Goal: Complete application form

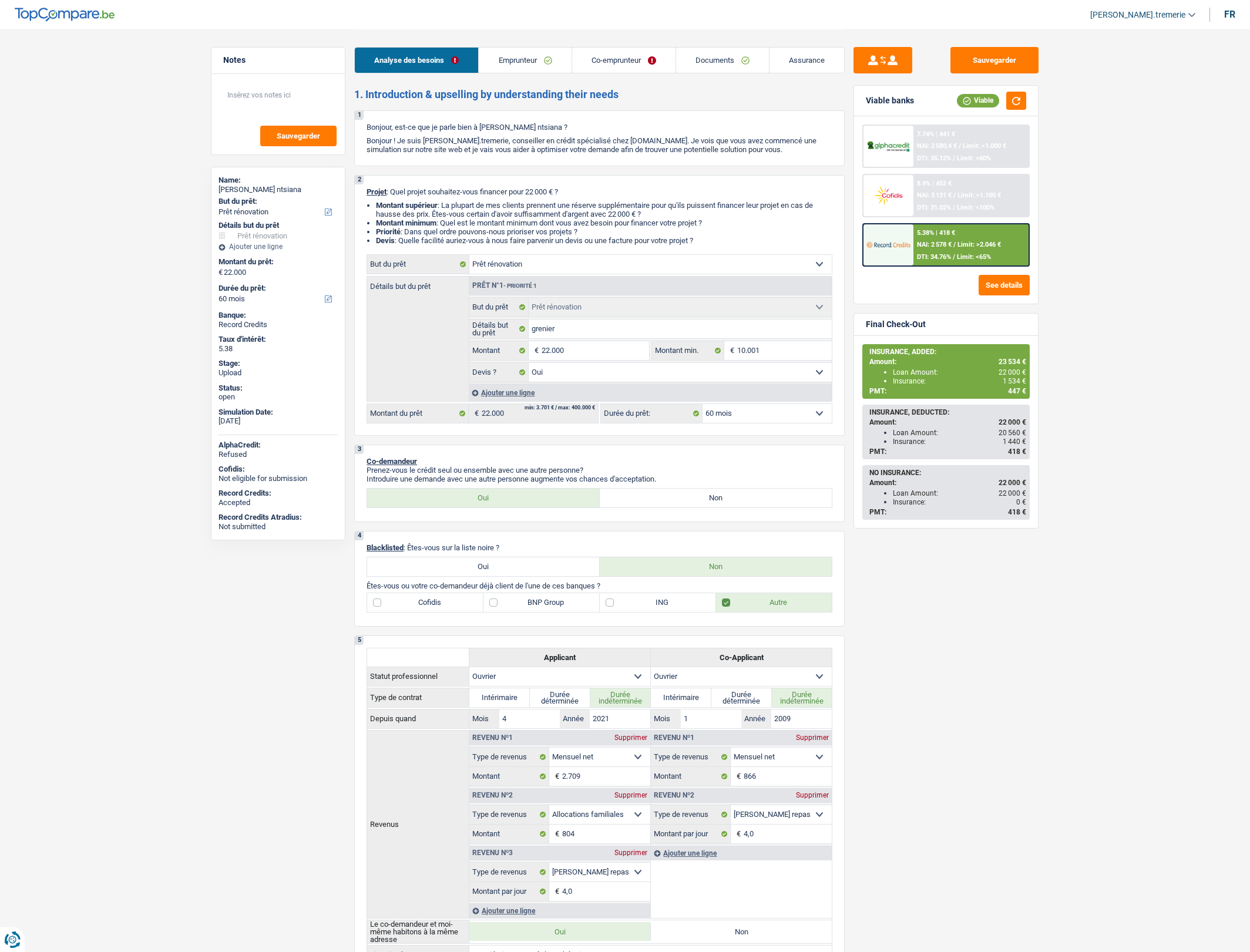
select select "renovation"
select select "60"
select select "renovation"
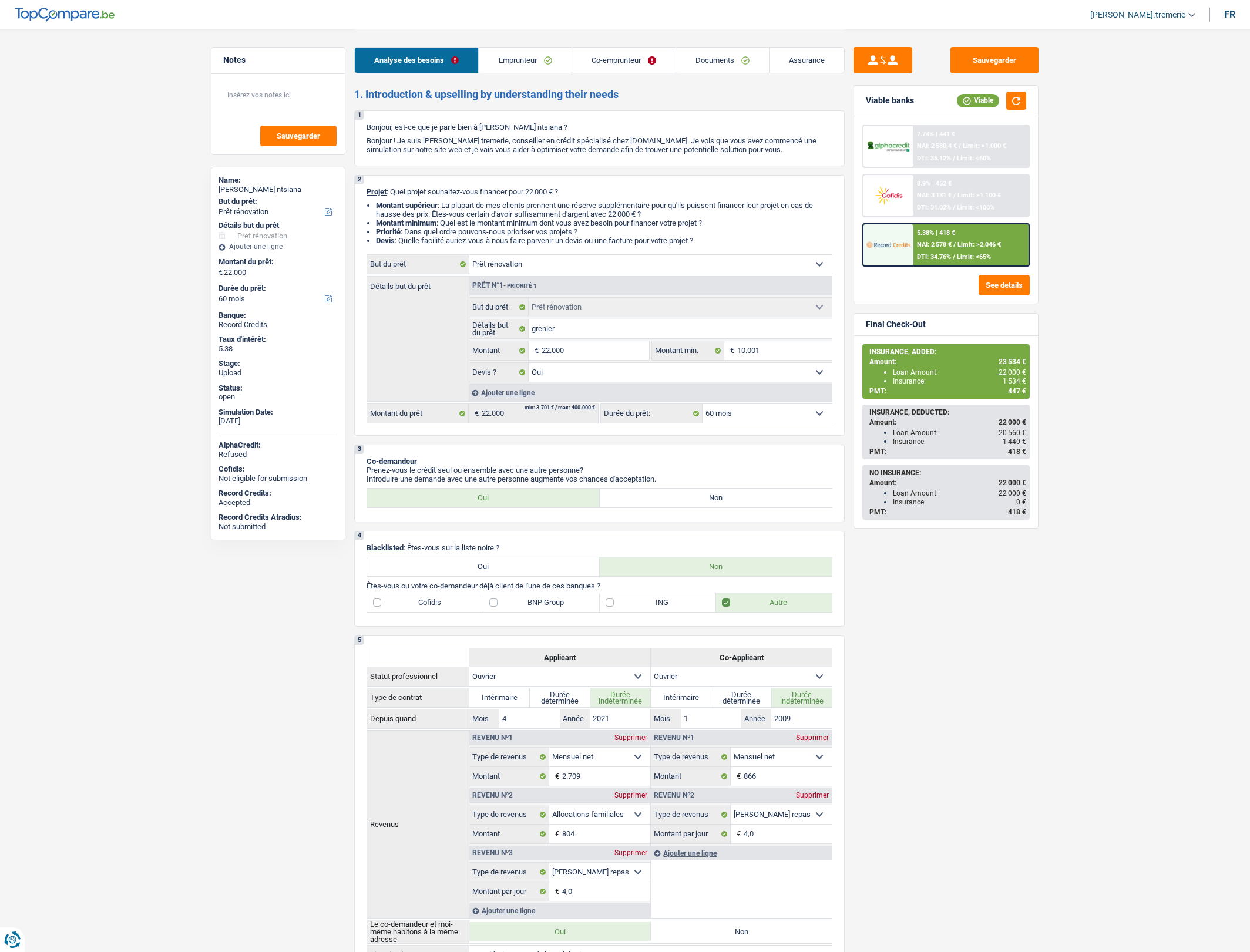
select select "yes"
select select "60"
select select "worker"
select select "netSalary"
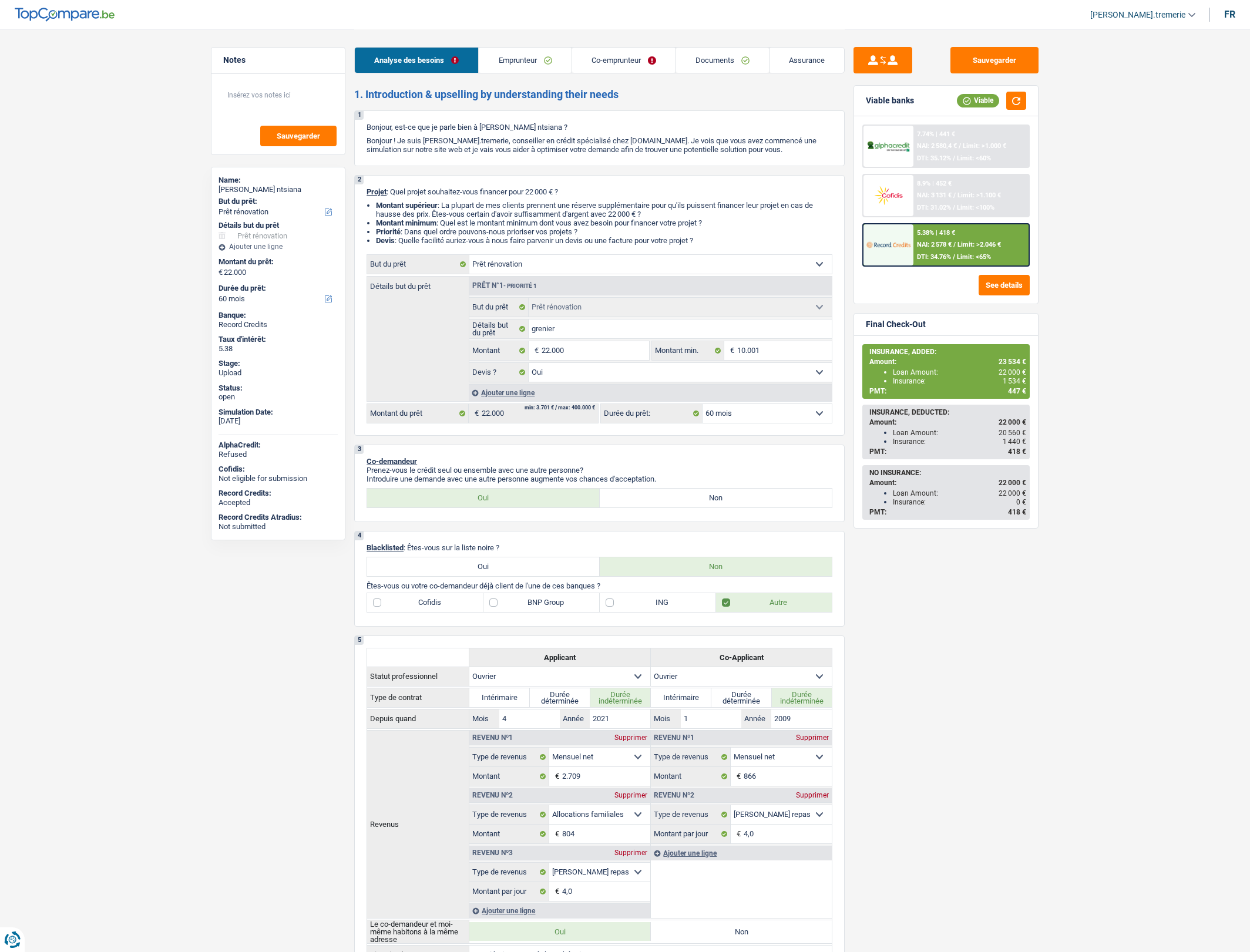
select select "familyAllowances"
select select "mealVouchers"
select select "netSalary"
select select "mealVouchers"
select select "ownerWithMortgage"
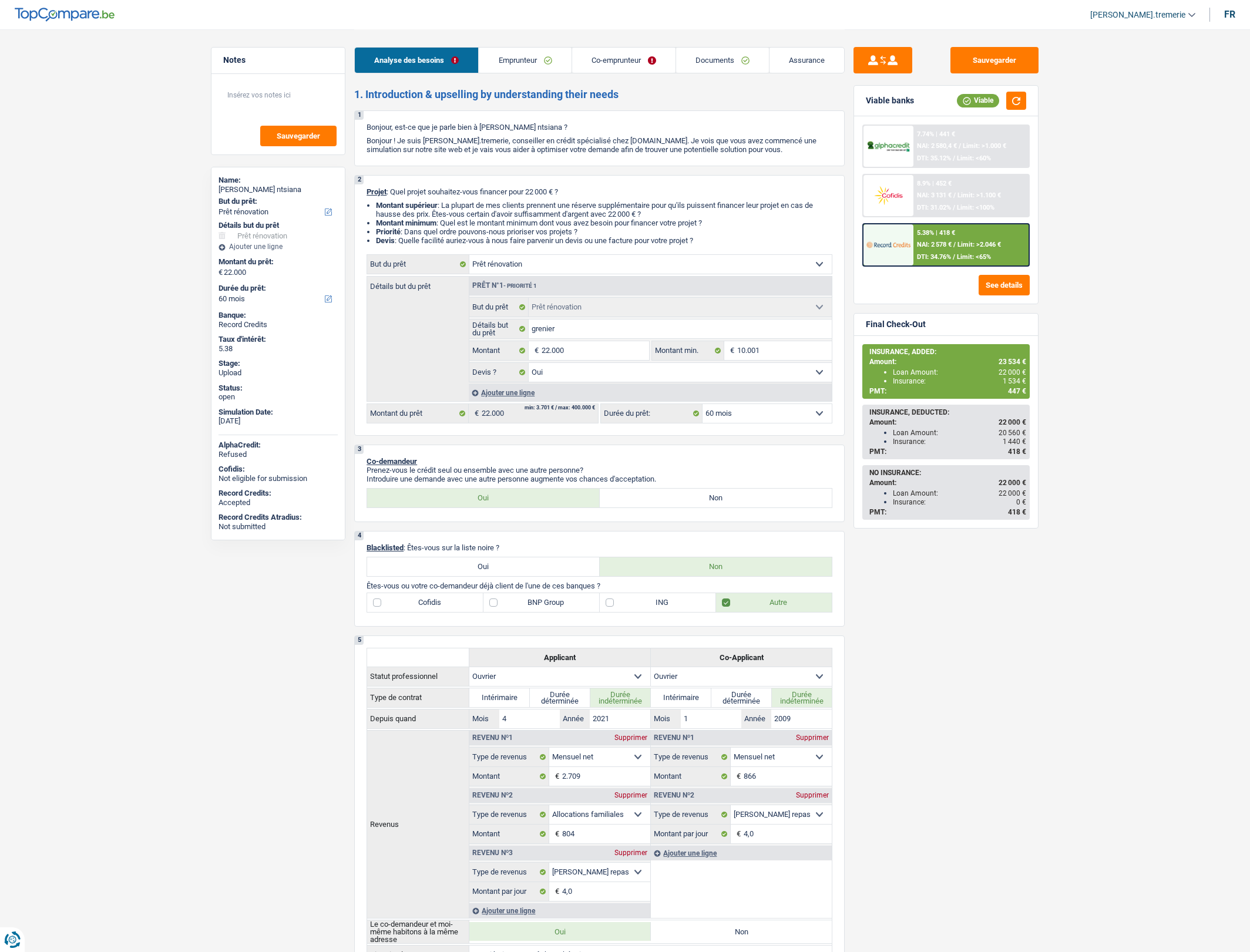
select select "cardOrCredit"
select select "mortgage"
select select "300"
select select "renovation"
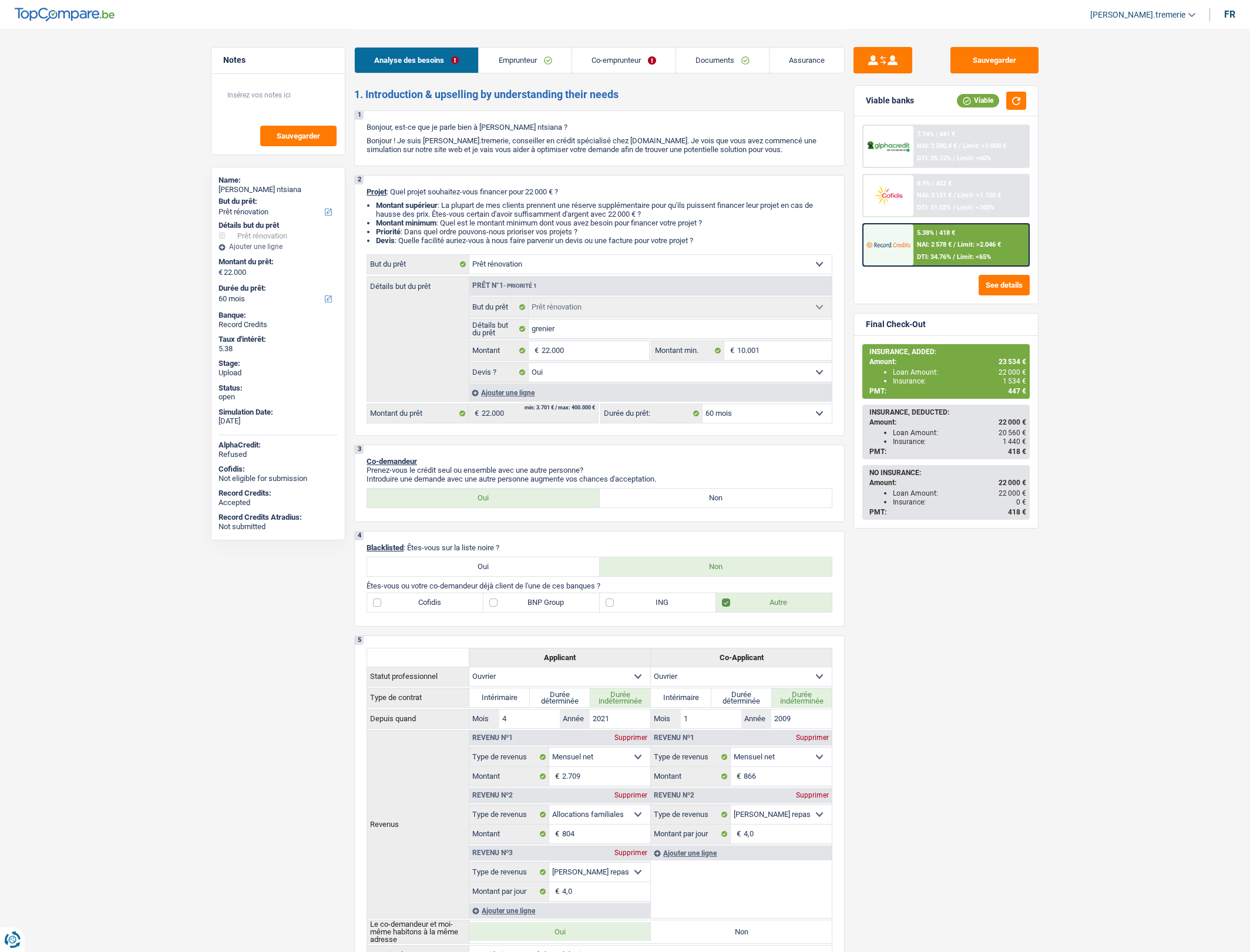
select select "yes"
select select "60"
click at [714, 61] on link "Documents" at bounding box center [722, 60] width 93 height 25
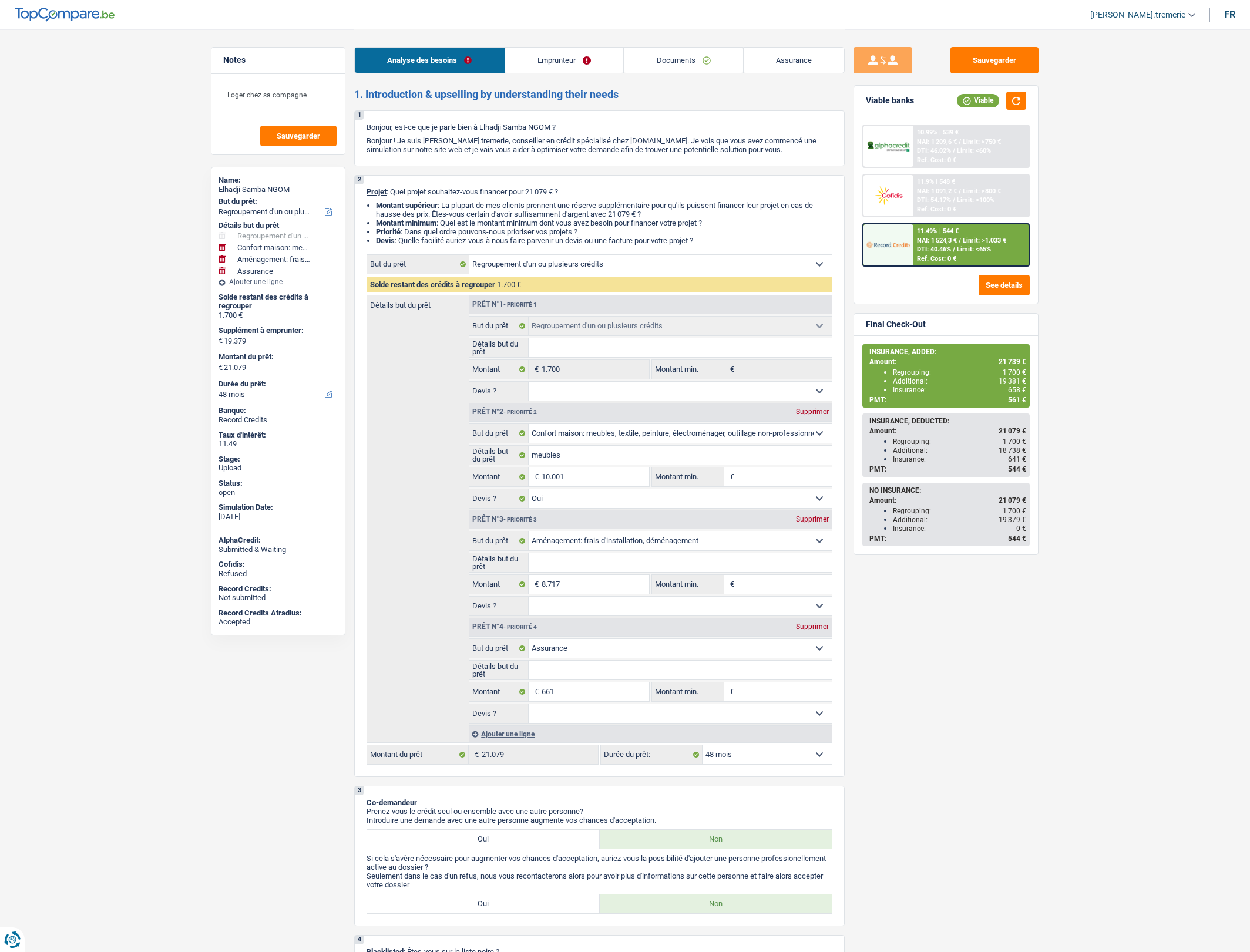
select select "refinancing"
select select "household"
select select "movingOrInstallation"
select select "insurance"
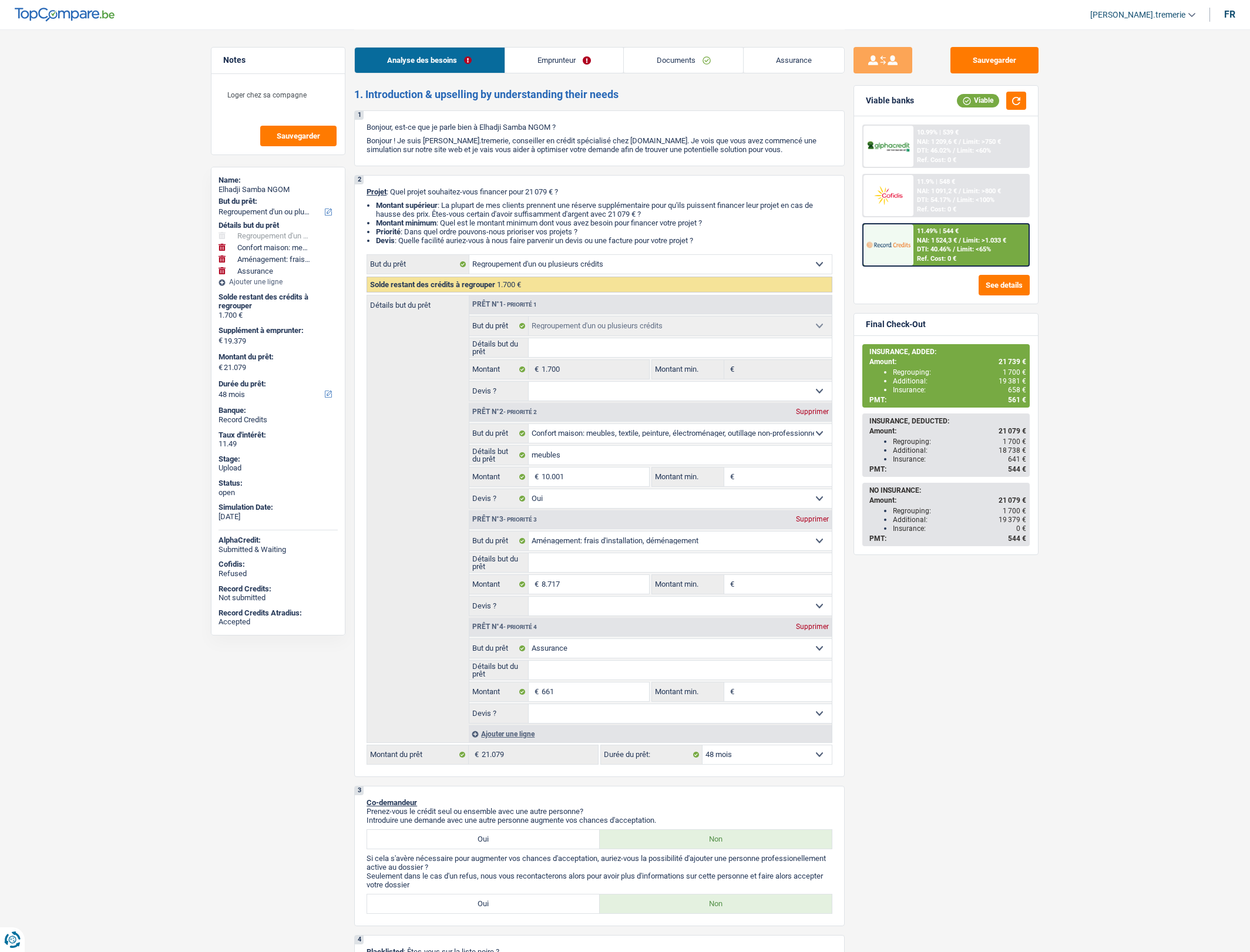
select select "48"
select select "refinancing"
select select "household"
select select "yes"
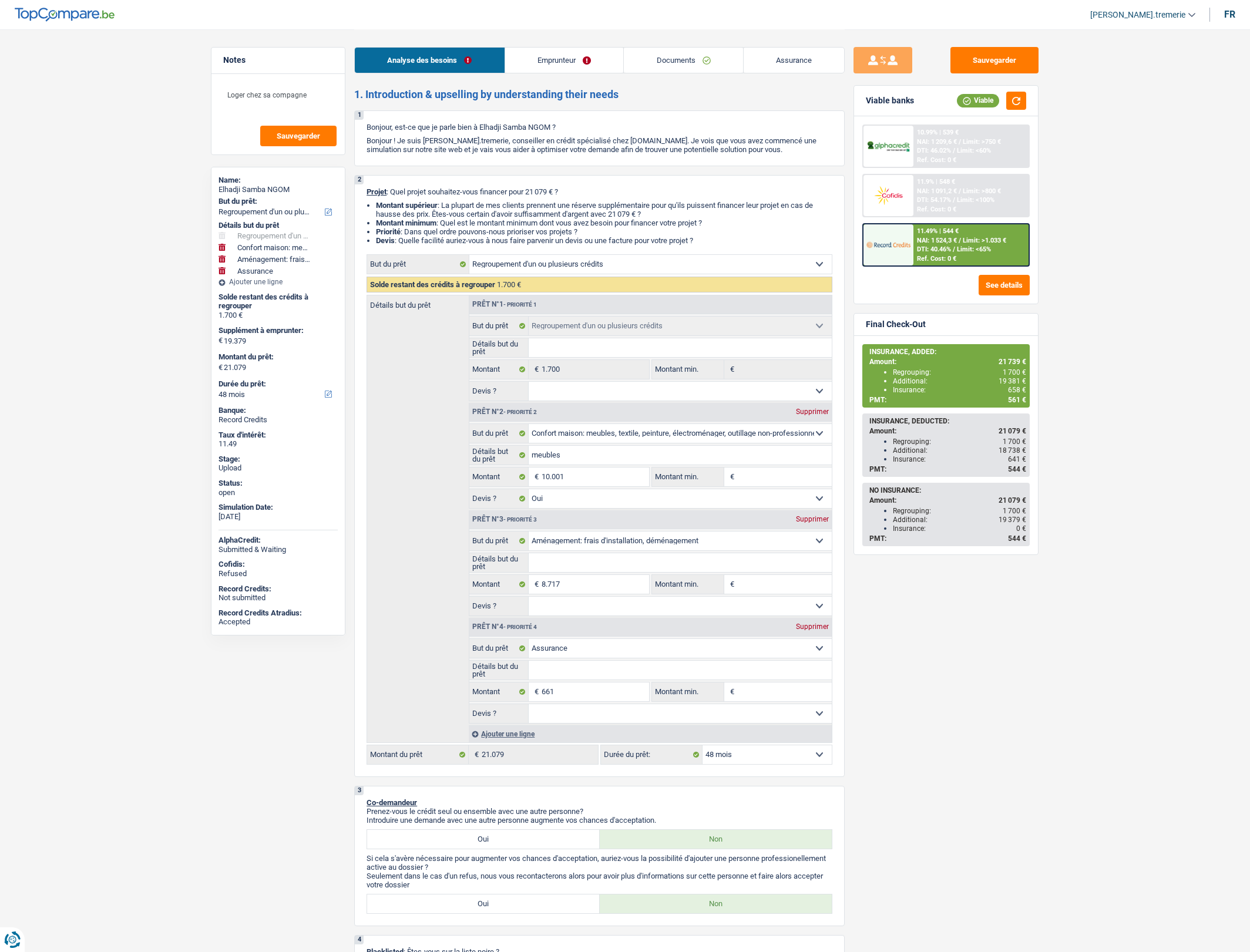
select select "movingOrInstallation"
select select "insurance"
select select "48"
select select "privateEmployee"
select select "netSalary"
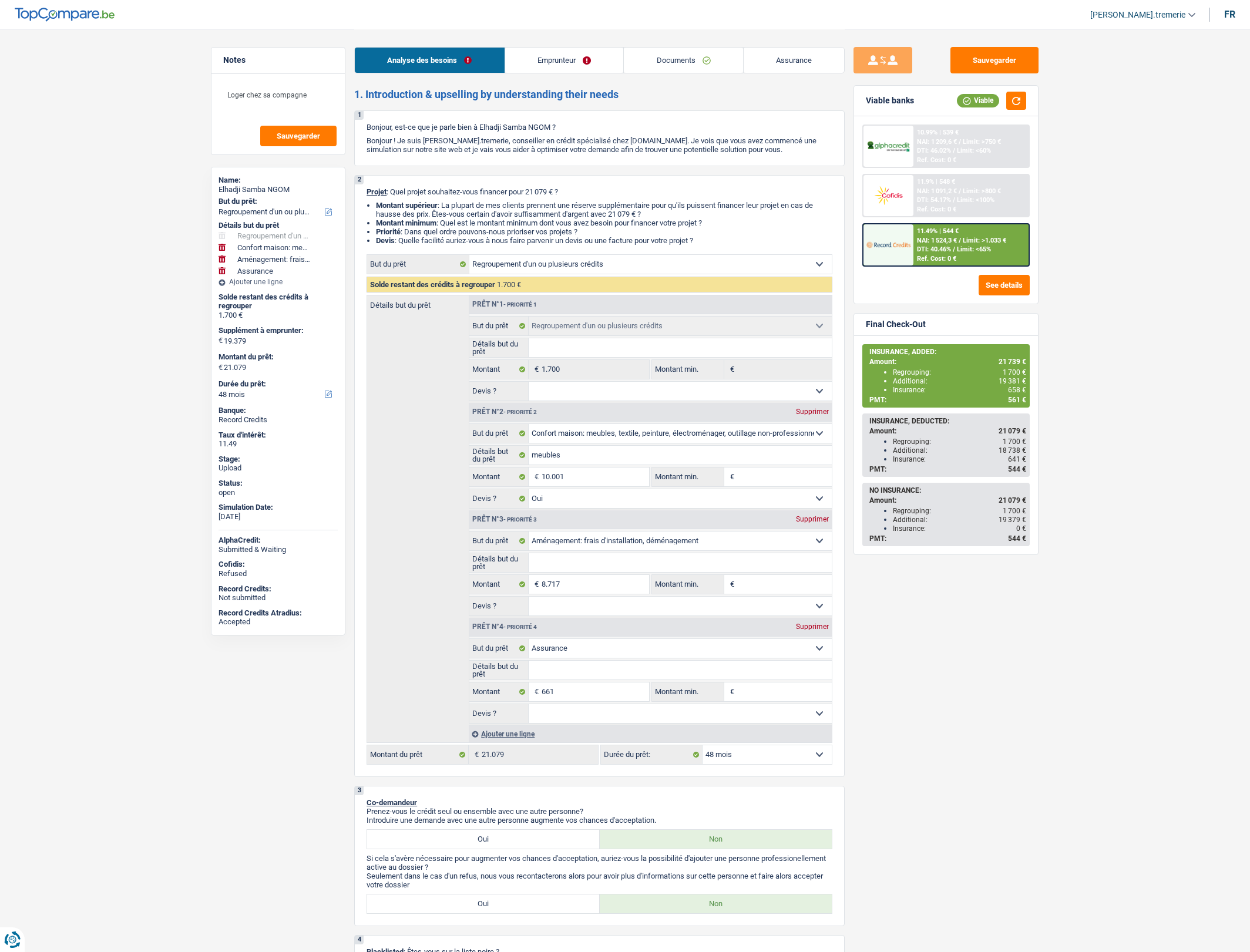
select select "mealVouchers"
select select "liveWithParents"
select select "cardOrCredit"
select select "personalLoan"
select select "homeFurnishingOrRelocation"
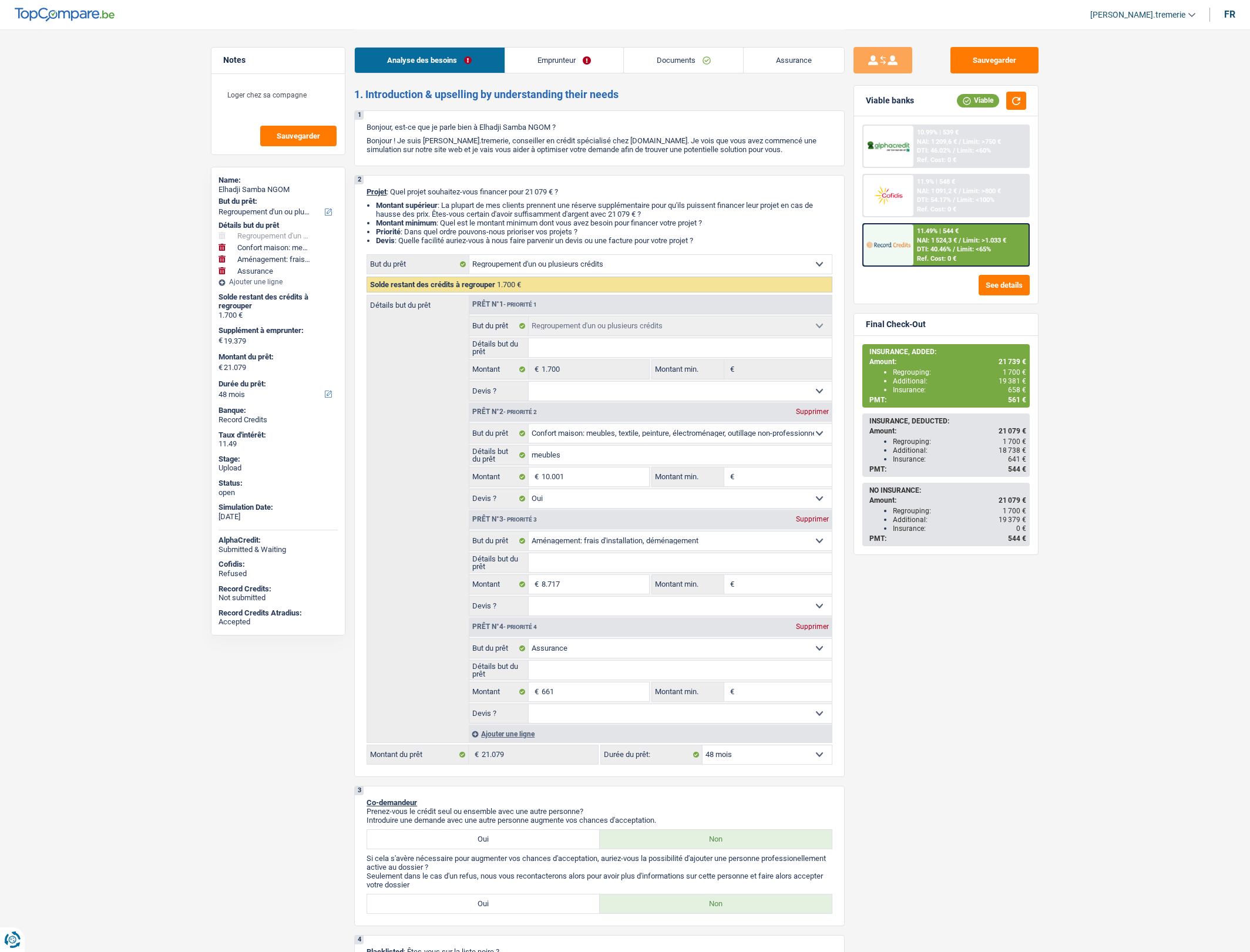
select select "36"
select select "refinancing"
select select "household"
select select "yes"
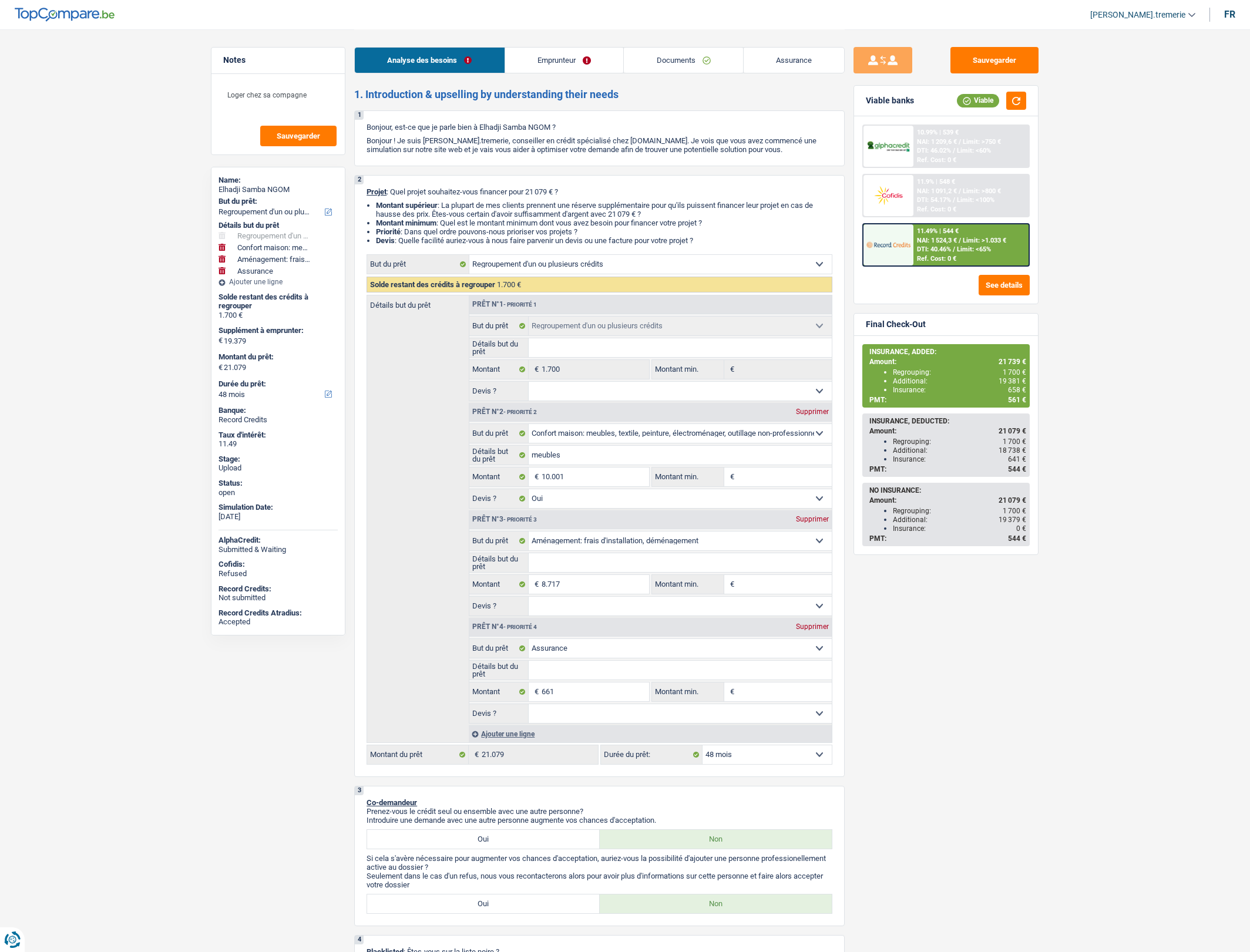
select select "movingOrInstallation"
select select "insurance"
select select "48"
select select "liveWithParents"
select select "BE"
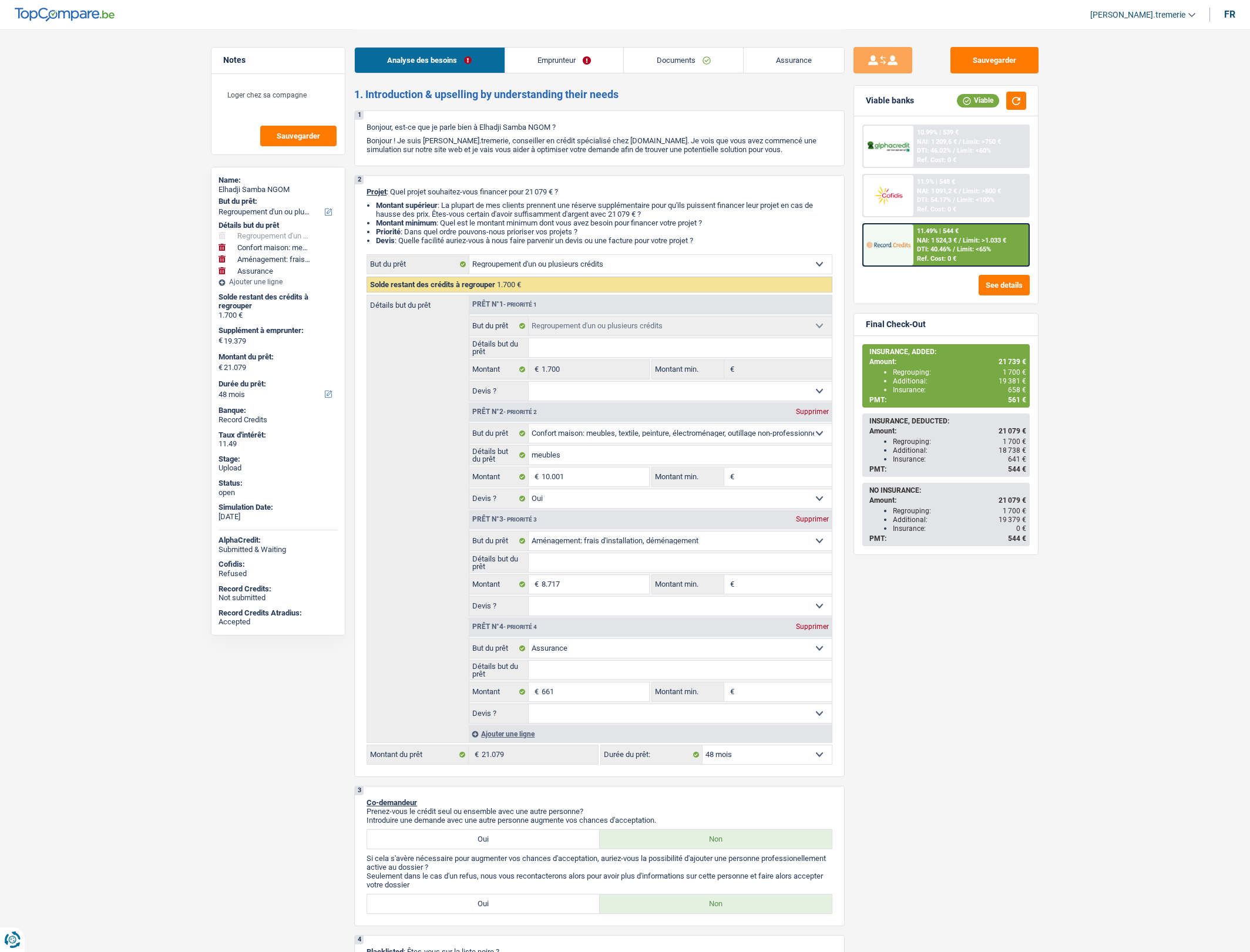
select select "cardOrCredit"
select select "personalLoan"
select select "homeFurnishingOrRelocation"
select select "36"
click at [595, 65] on link "Emprunteur" at bounding box center [564, 60] width 118 height 25
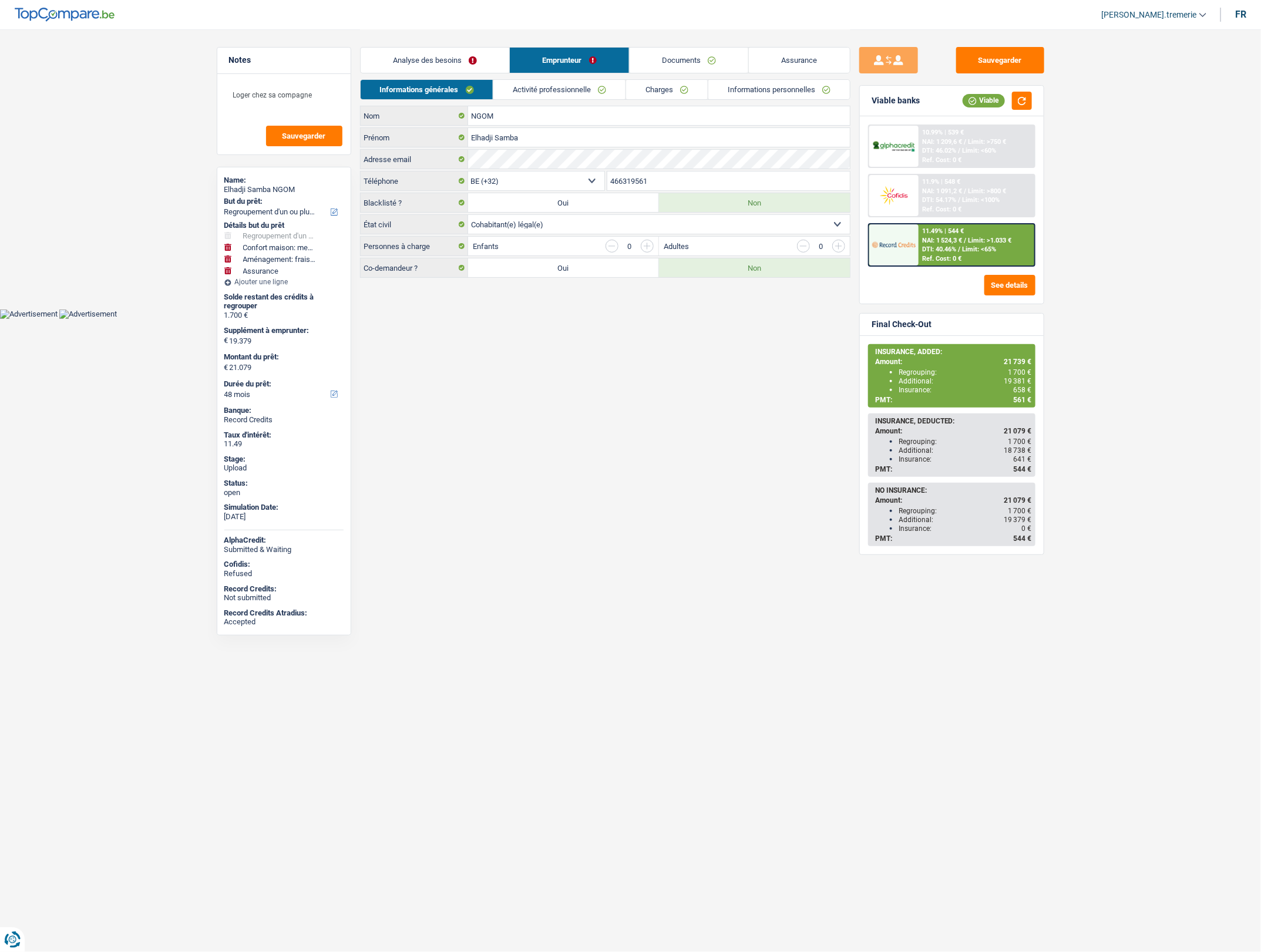
click at [686, 90] on link "Charges" at bounding box center [666, 89] width 82 height 19
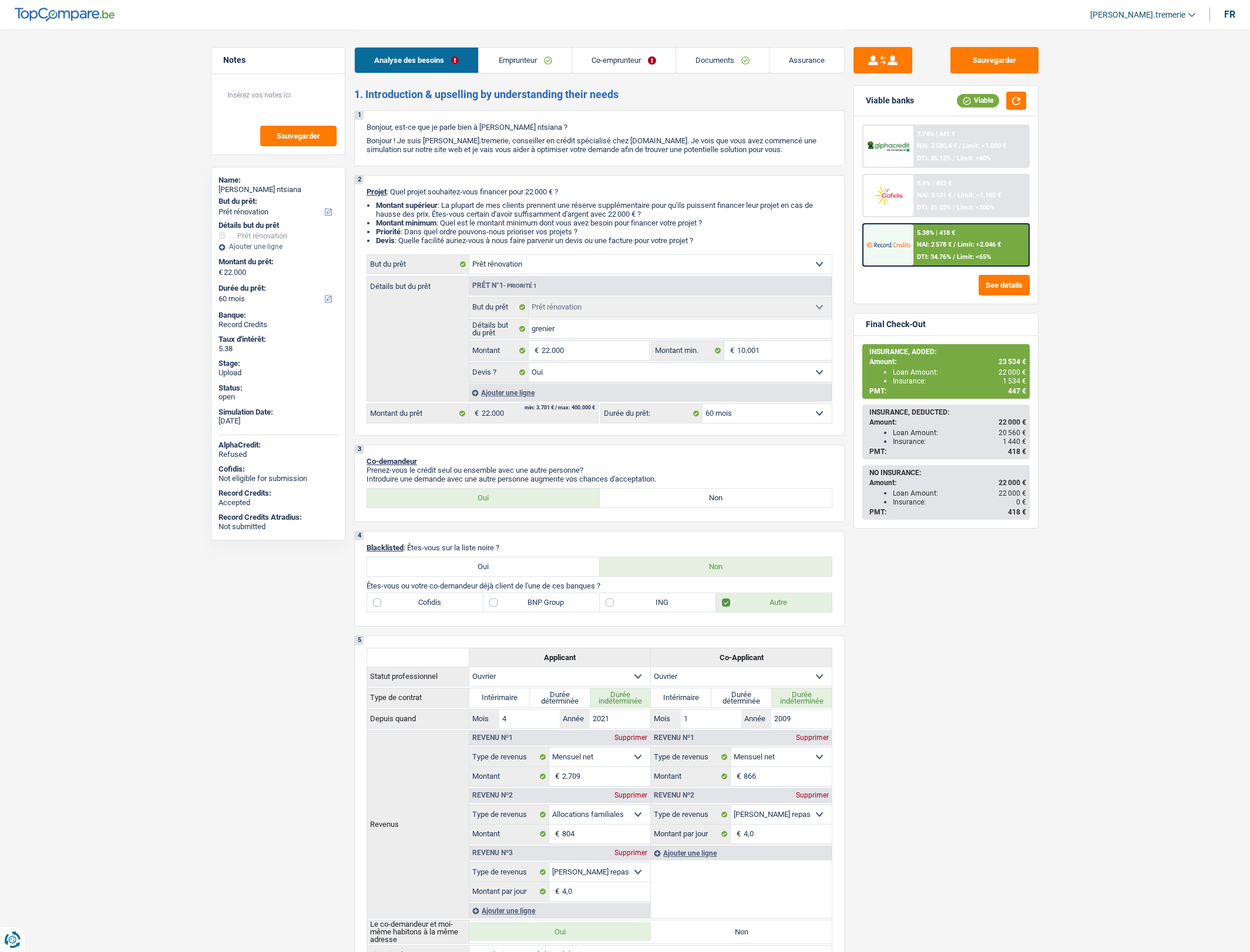
select select "renovation"
select select "60"
select select "renovation"
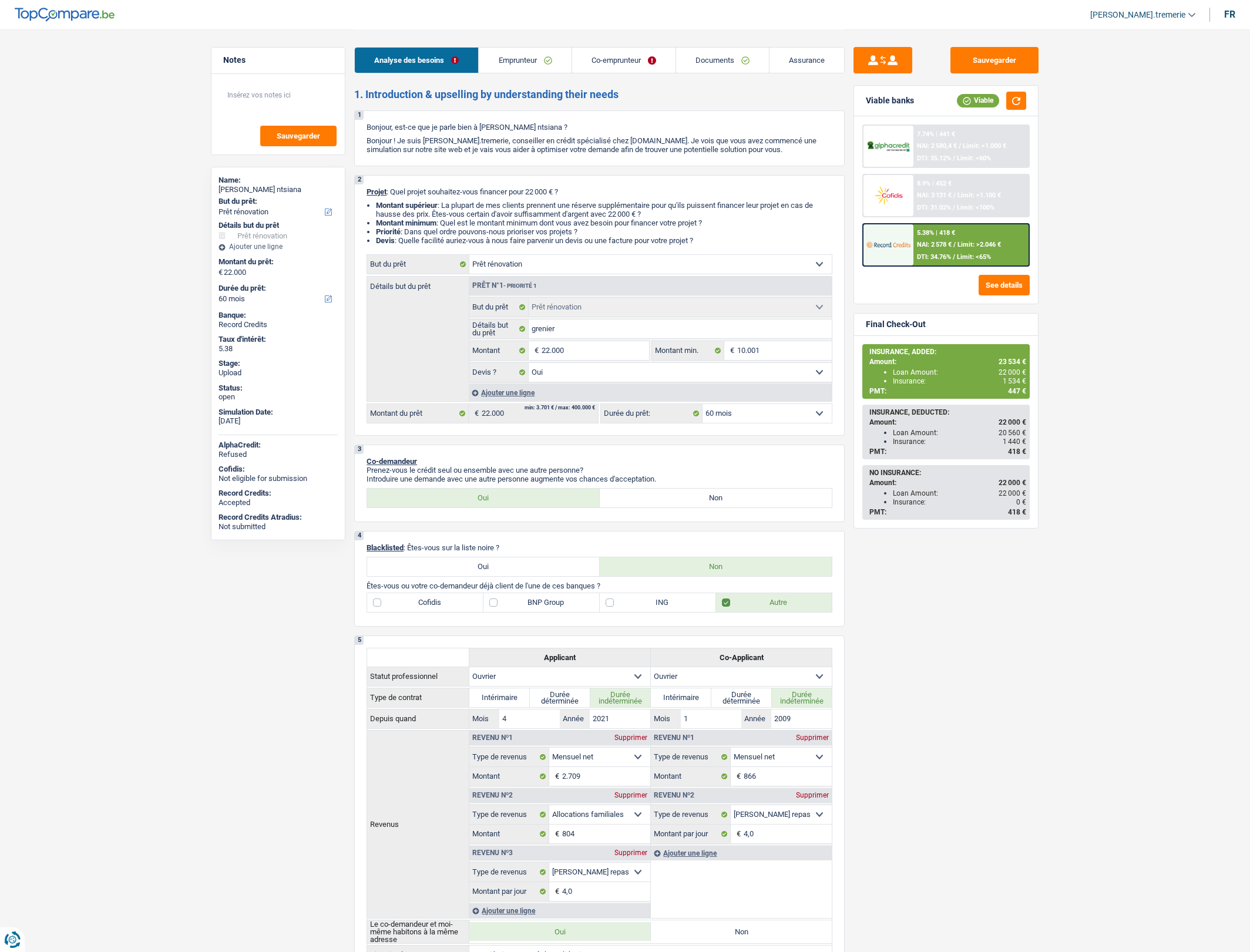
select select "yes"
select select "60"
select select "worker"
select select "netSalary"
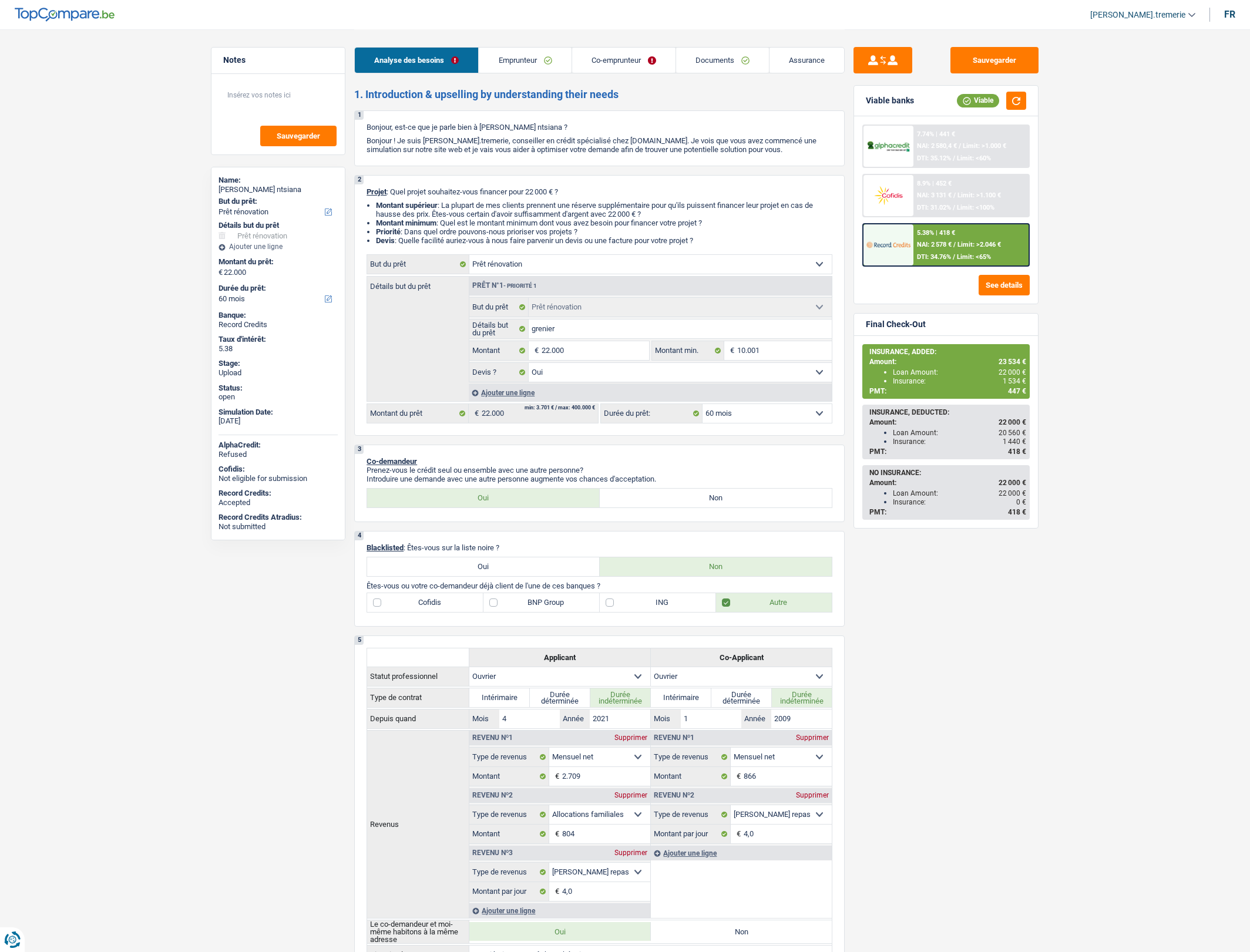
select select "familyAllowances"
select select "mealVouchers"
select select "netSalary"
select select "mealVouchers"
select select "ownerWithMortgage"
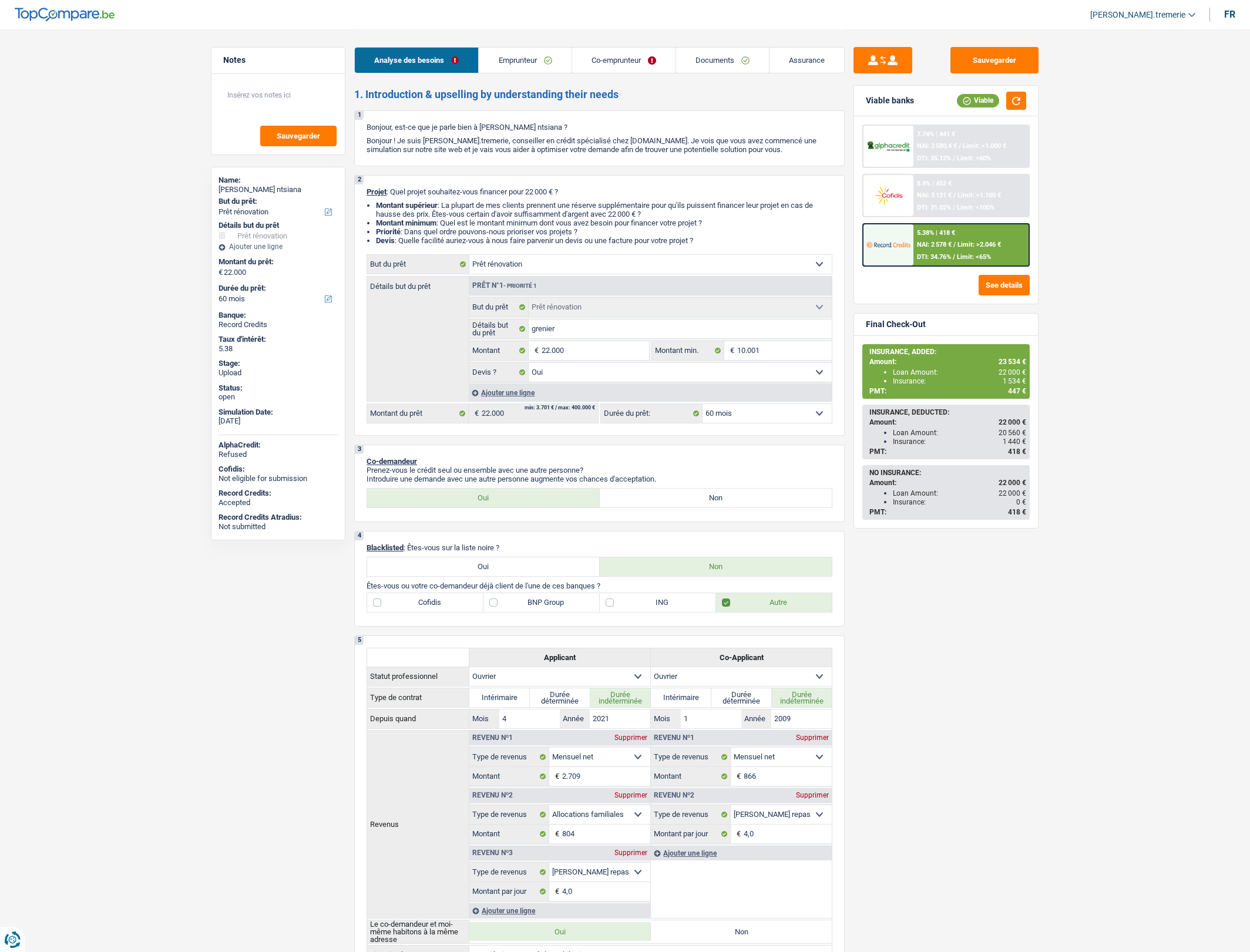
select select "cardOrCredit"
select select "mortgage"
select select "300"
select select "renovation"
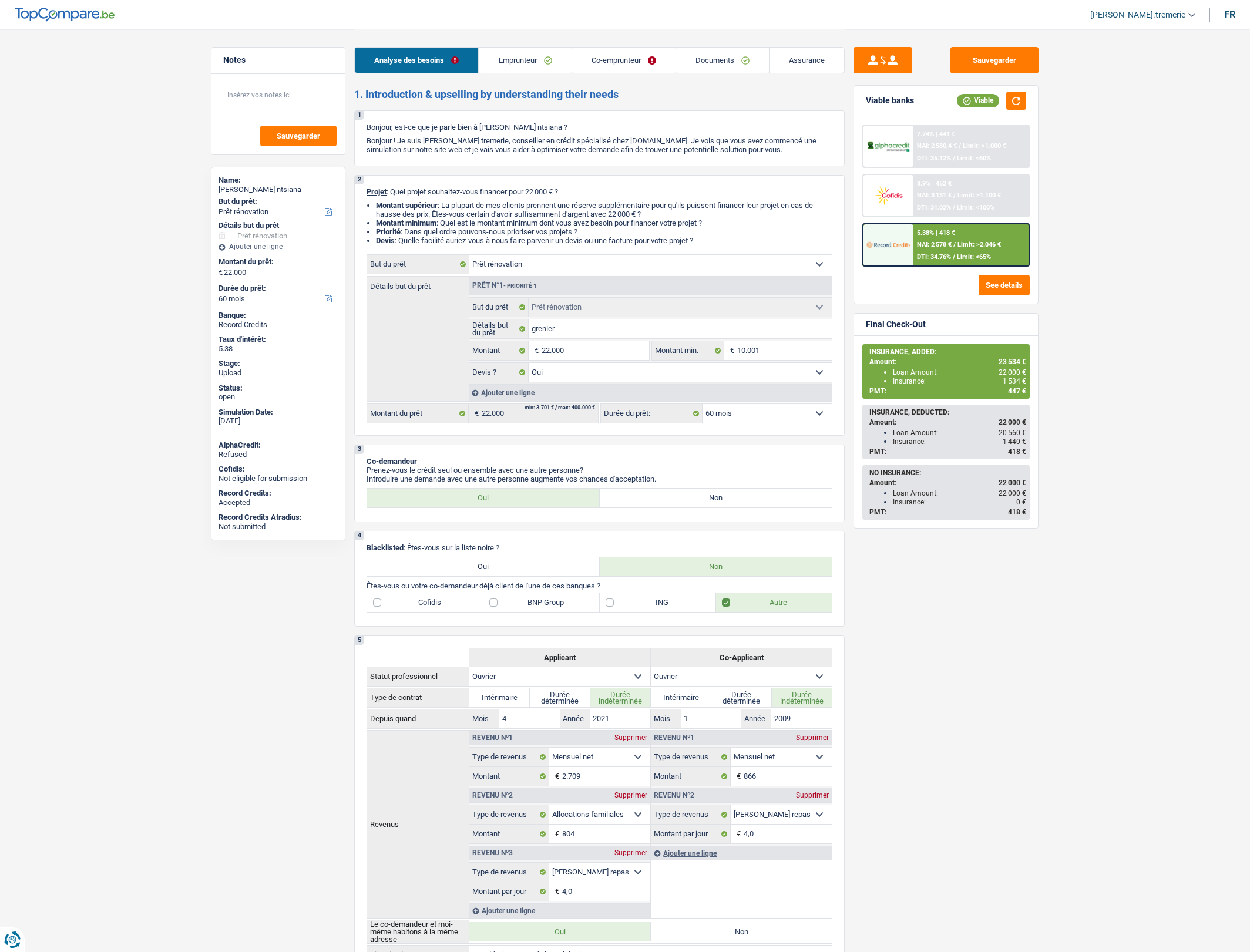
select select "yes"
select select "60"
click at [499, 398] on div "Ajouter une ligne" at bounding box center [650, 393] width 363 height 17
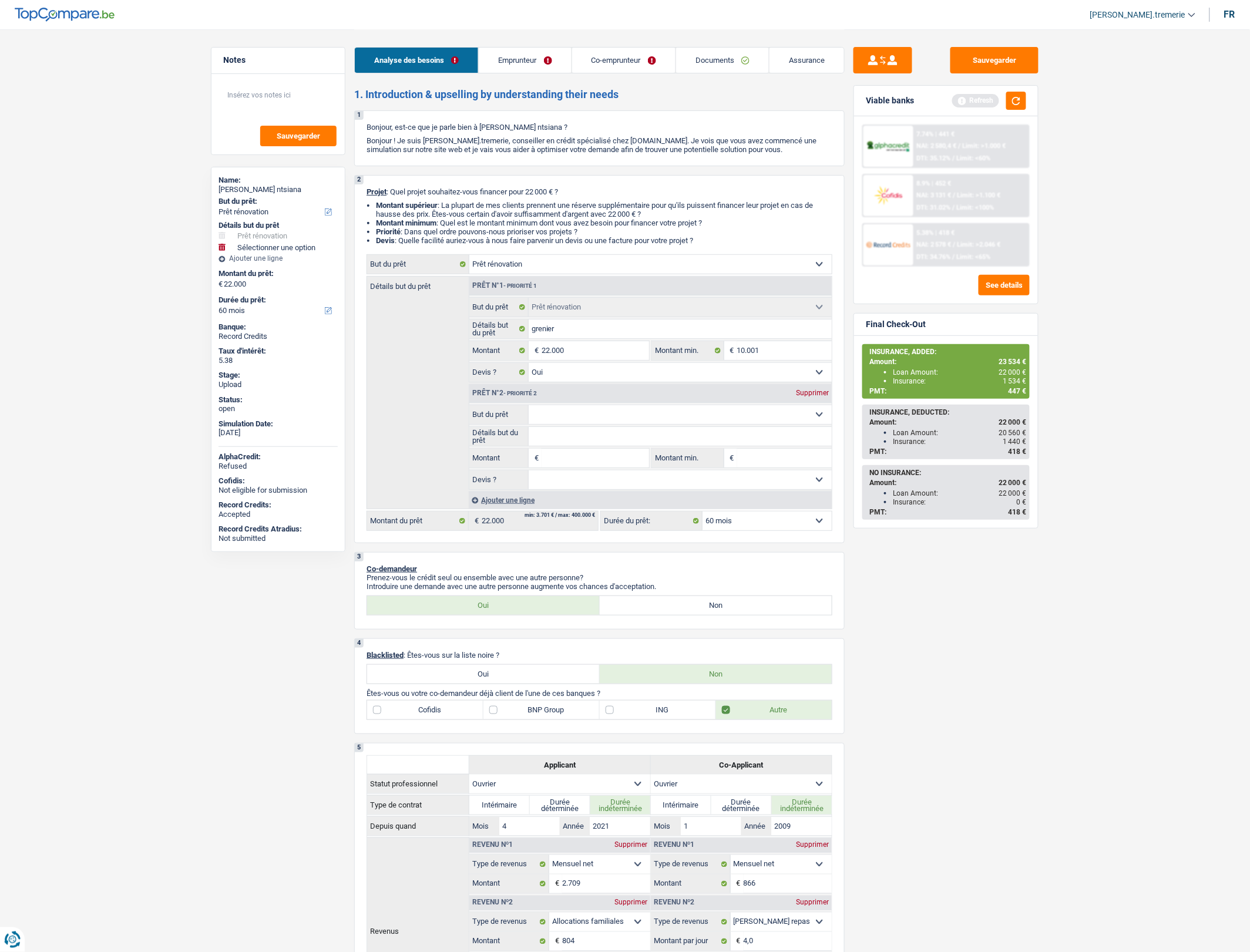
click at [559, 424] on select "Confort maison: meubles, textile, peinture, électroménager, outillage non-profe…" at bounding box center [681, 415] width 304 height 19
select select "insurance"
click at [529, 413] on select "Confort maison: meubles, textile, peinture, électroménager, outillage non-profe…" at bounding box center [681, 415] width 304 height 19
select select "insurance"
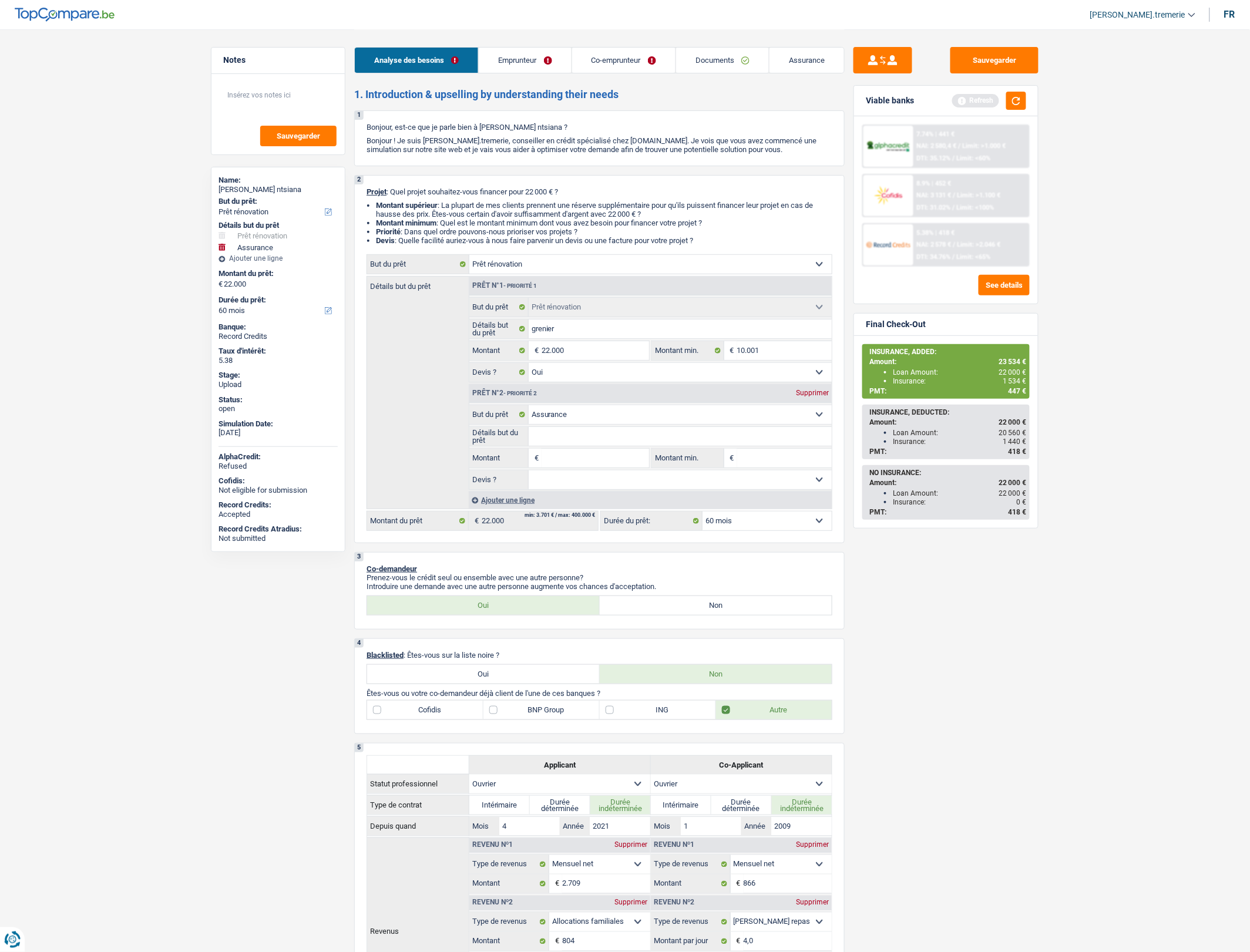
click at [554, 467] on input "Montant" at bounding box center [595, 458] width 108 height 19
type input "1"
type input "18"
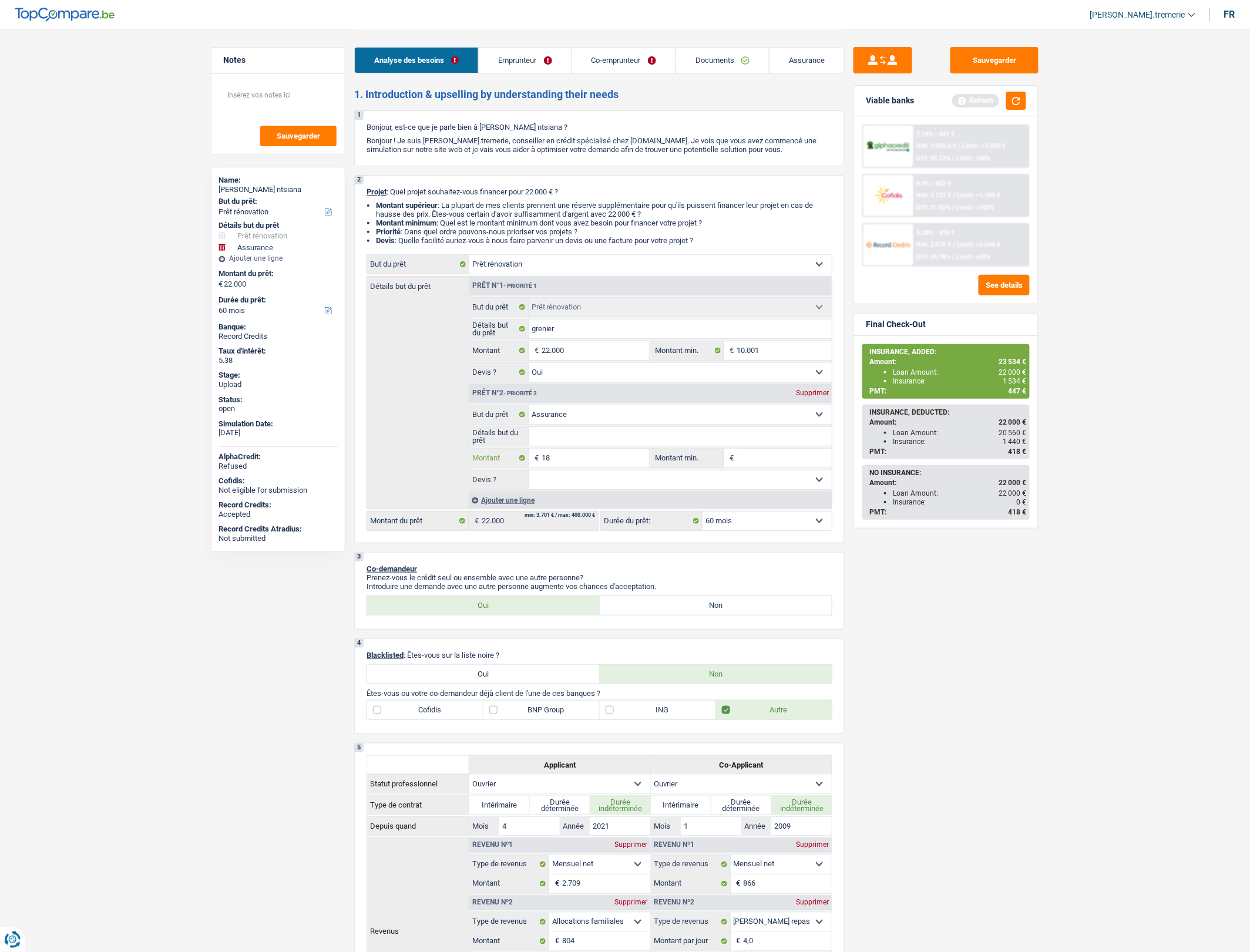
type input "180"
type input "1.800"
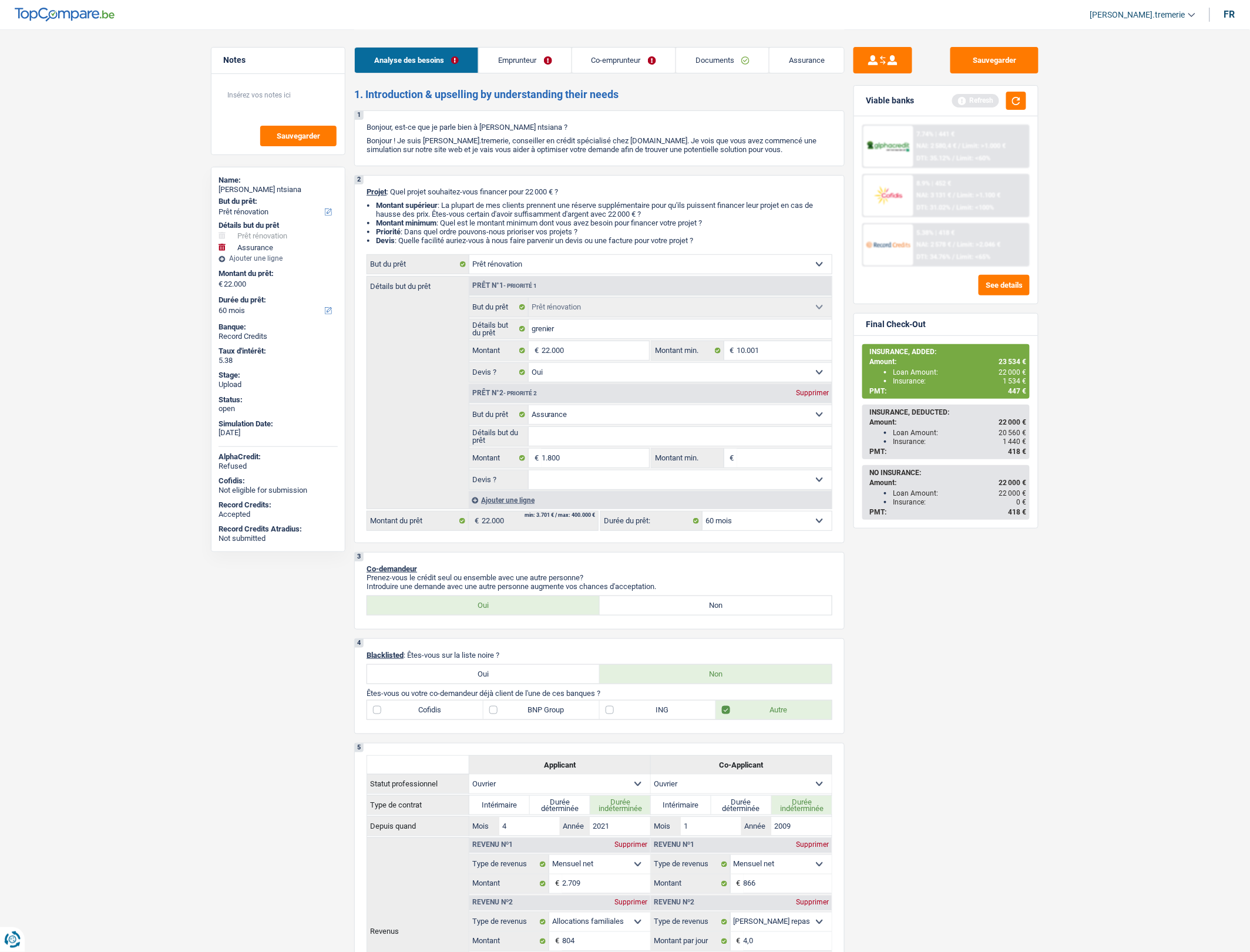
type input "23.800"
select select "120"
type input "23.800"
select select "120"
type input "23.800"
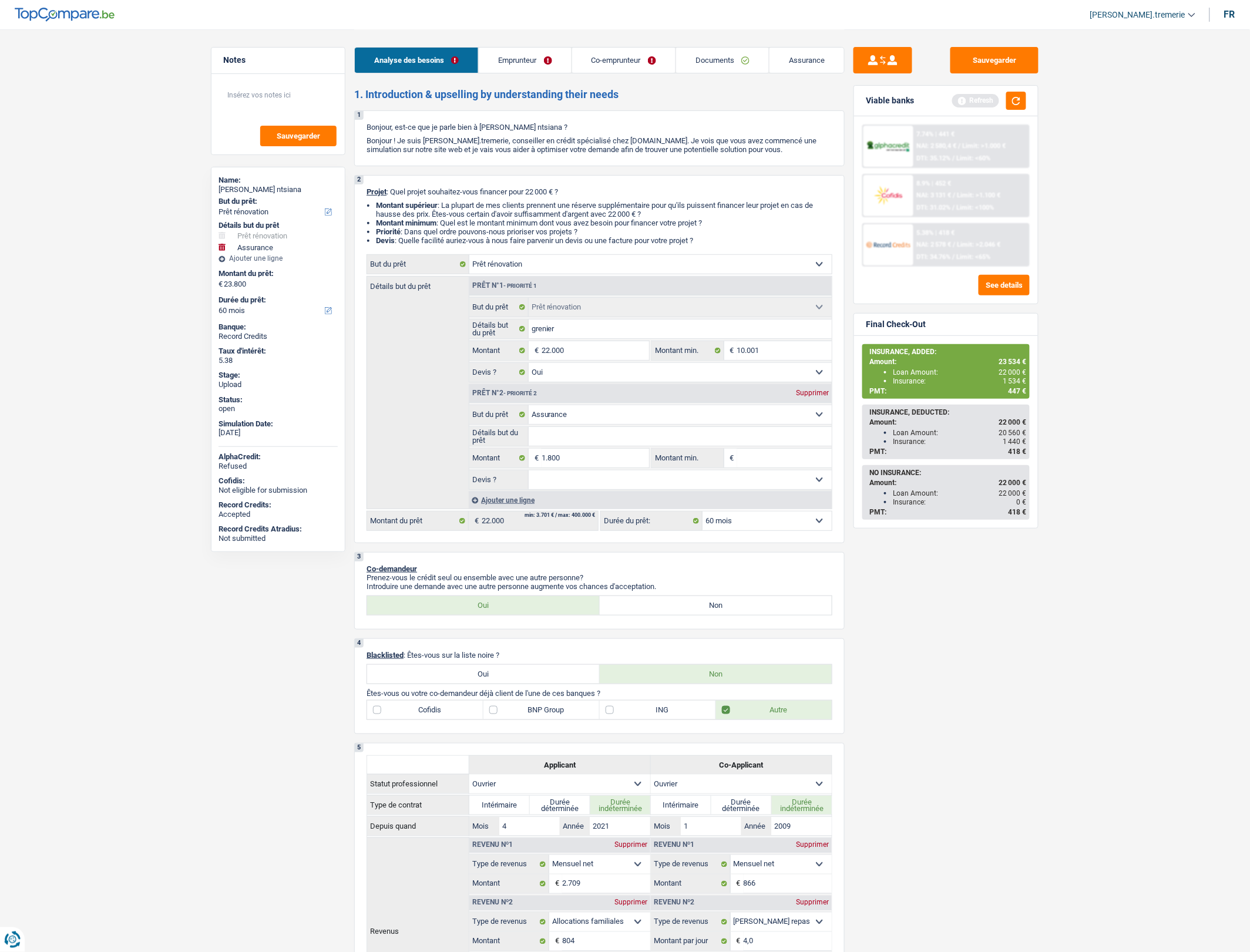
select select "120"
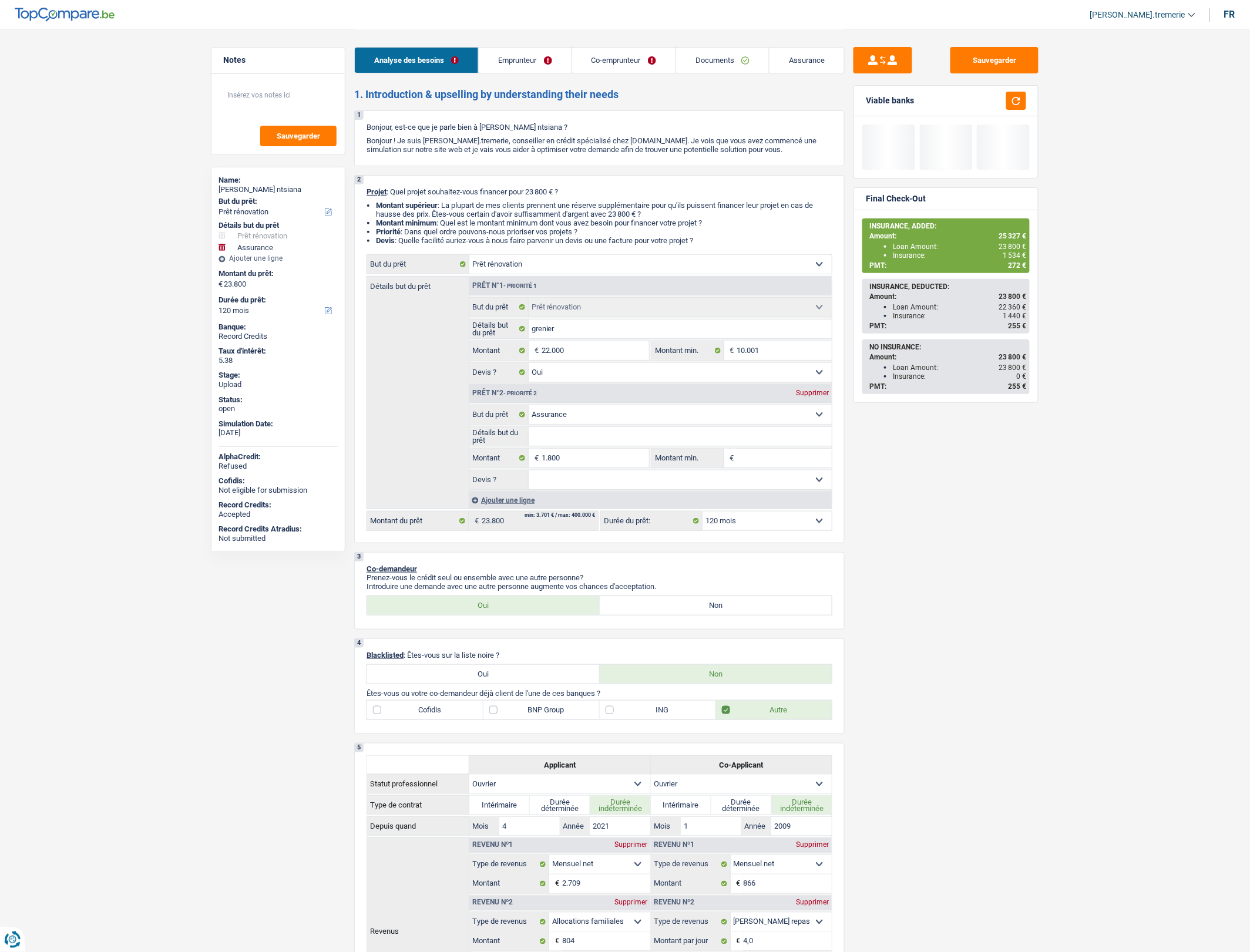
click at [889, 566] on div "Sauvegarder Viable banks Final Check-Out INSURANCE, ADDED: Amount: 25 327 € Loa…" at bounding box center [946, 490] width 202 height 886
click at [753, 530] on select "12 mois 18 mois 24 mois 30 mois 36 mois 42 mois 48 mois 60 mois 72 mois 84 mois…" at bounding box center [767, 521] width 129 height 19
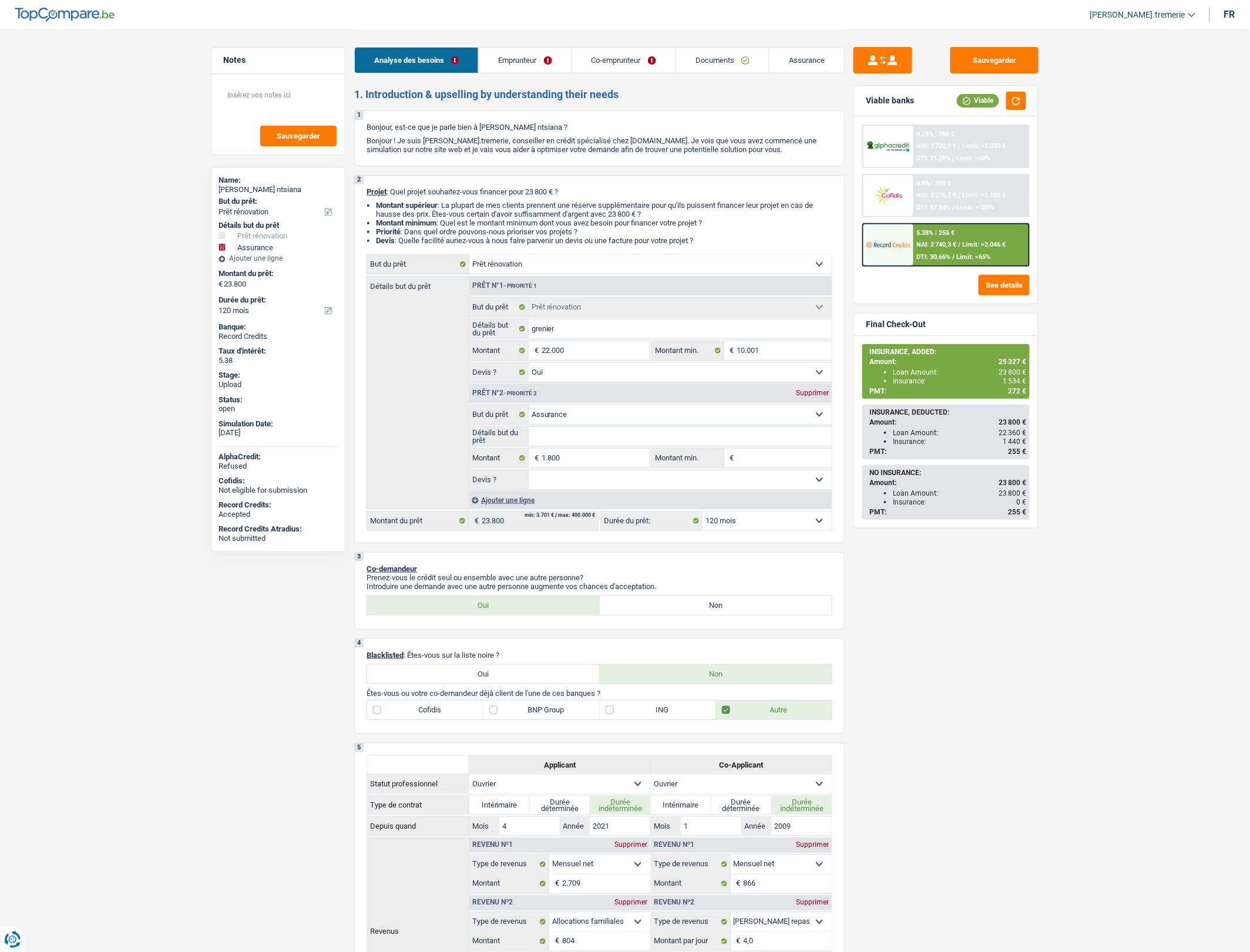
select select "60"
click at [703, 521] on select "12 mois 18 mois 24 mois 30 mois 36 mois 42 mois 48 mois 60 mois 72 mois 84 mois…" at bounding box center [767, 521] width 129 height 19
select select "60"
click at [975, 253] on span "Limit: <65%" at bounding box center [973, 257] width 34 height 8
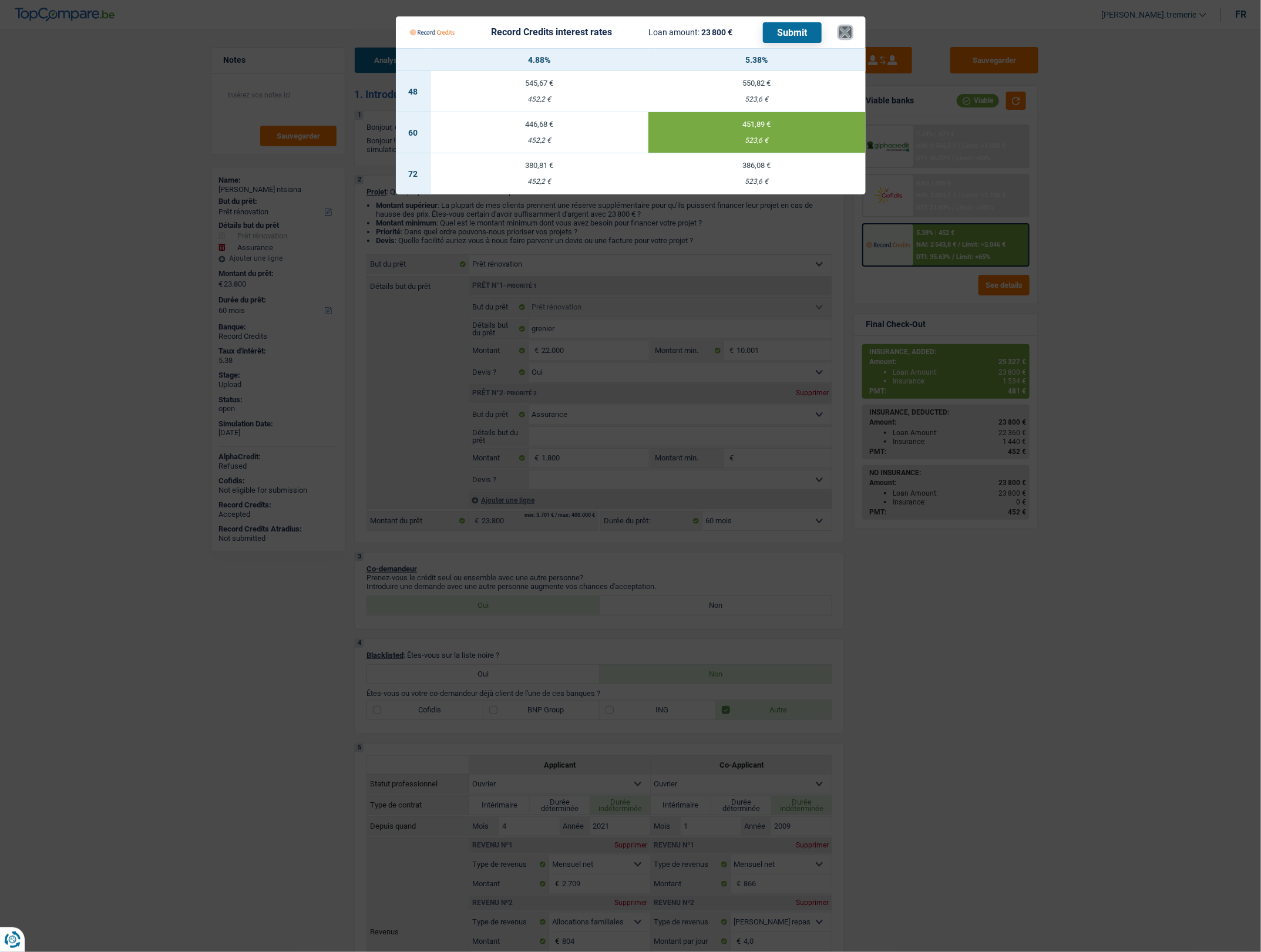
click at [841, 30] on button "×" at bounding box center [845, 32] width 12 height 11
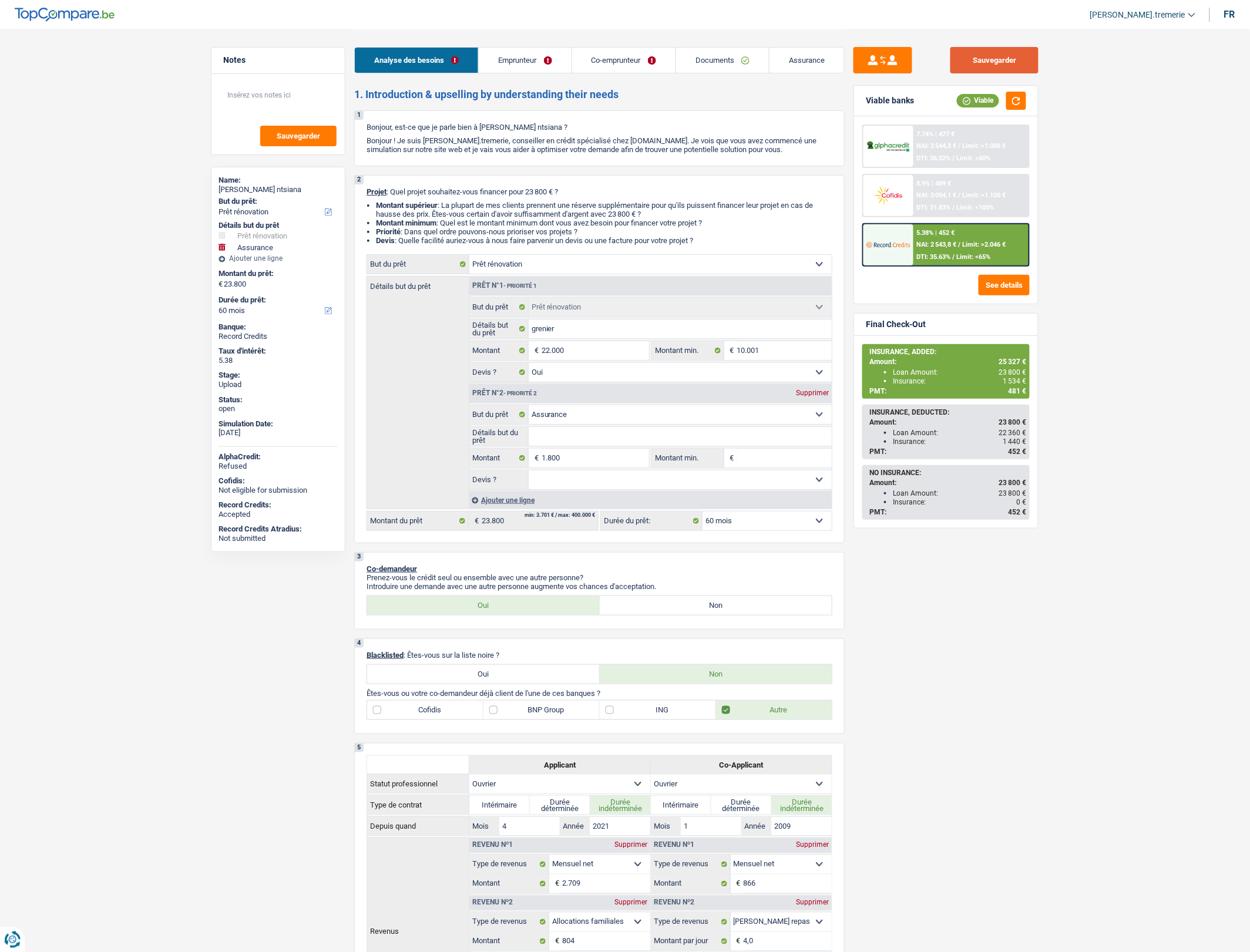
click at [1000, 59] on button "Sauvegarder" at bounding box center [994, 60] width 88 height 26
